Goal: Transaction & Acquisition: Purchase product/service

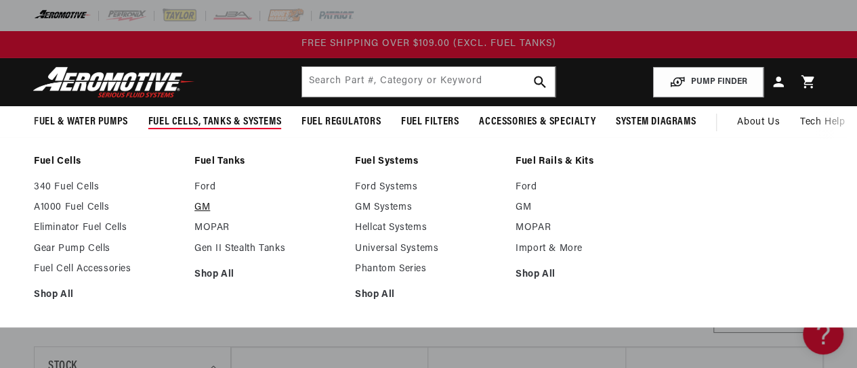
click at [205, 205] on link "GM" at bounding box center [267, 208] width 147 height 12
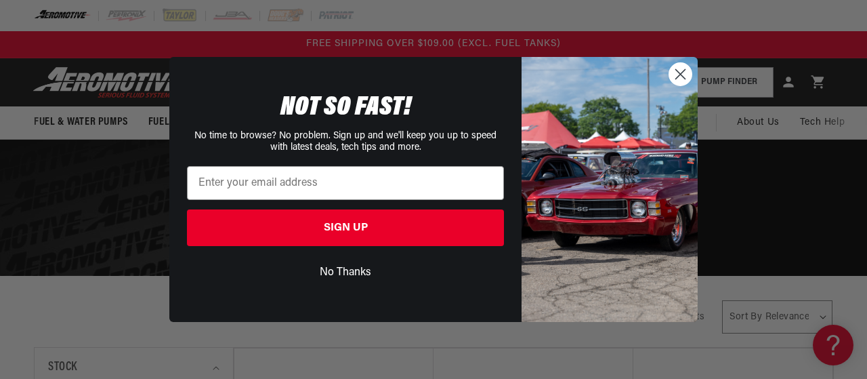
drag, startPoint x: 684, startPoint y: 68, endPoint x: 650, endPoint y: 127, distance: 67.7
click at [682, 70] on circle "Close dialog" at bounding box center [680, 74] width 22 height 22
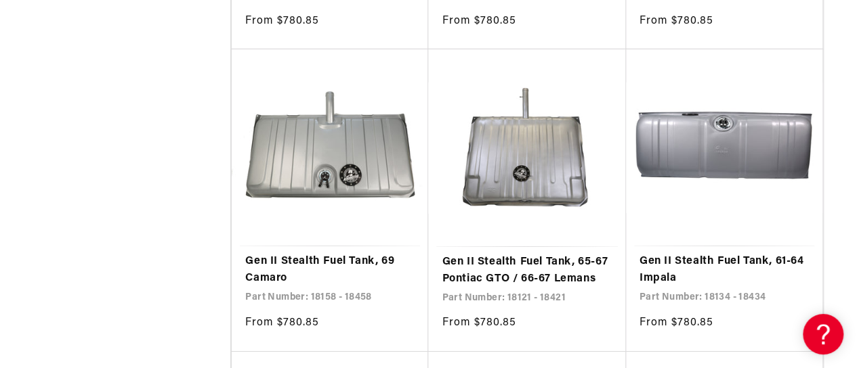
scroll to position [2167, 0]
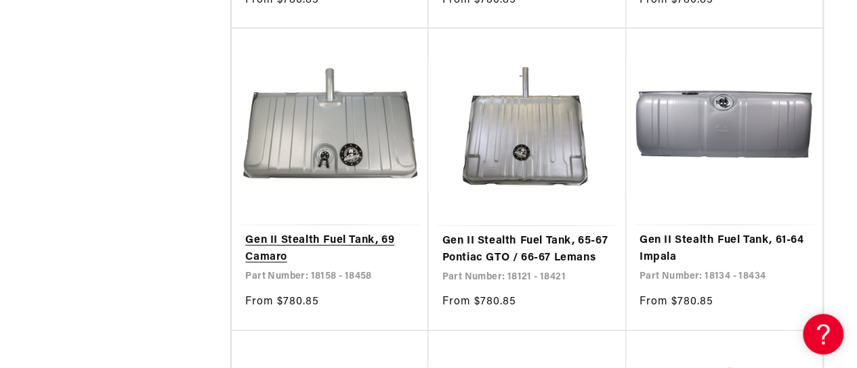
click at [341, 232] on link "Gen II Stealth Fuel Tank, 69 Camaro" at bounding box center [329, 249] width 169 height 35
